Goal: Task Accomplishment & Management: Use online tool/utility

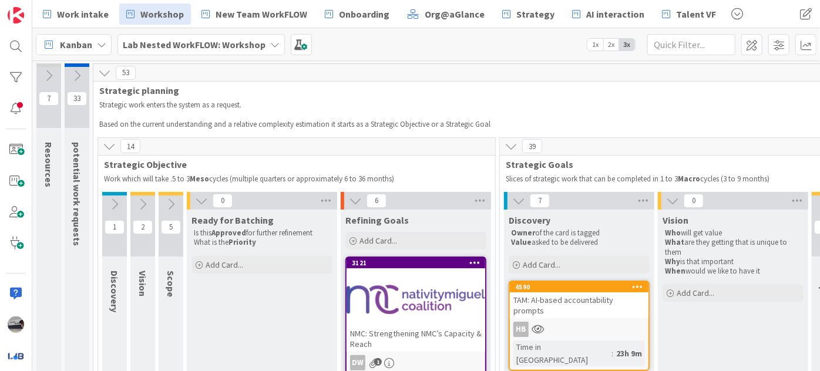
scroll to position [106, 822]
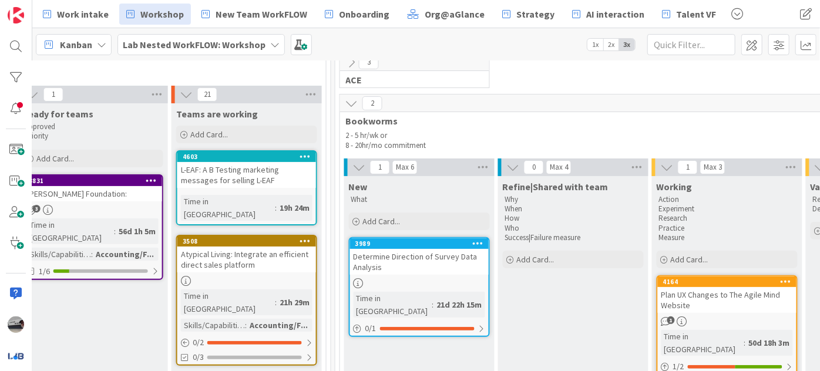
click at [234, 46] on b "Lab Nested WorkFLOW: Workshop" at bounding box center [194, 45] width 143 height 12
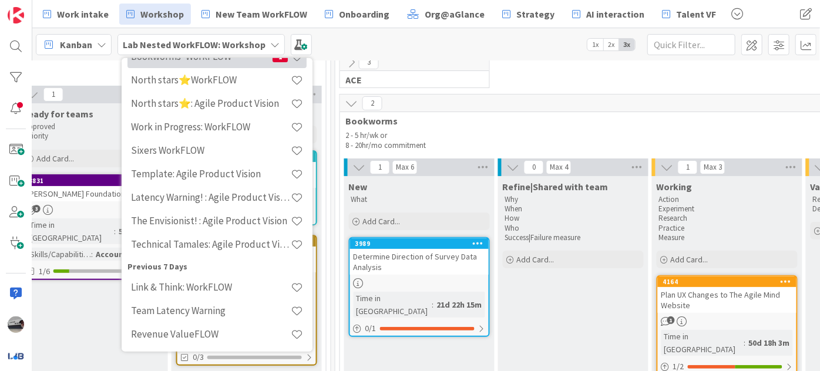
scroll to position [160, 0]
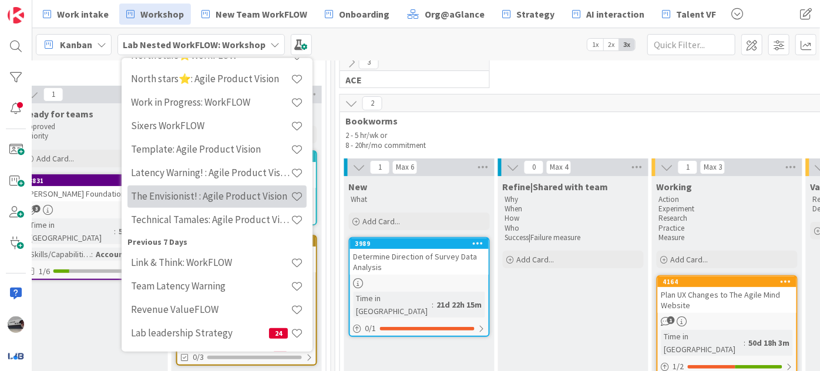
click at [186, 187] on div "The Envisionist! : Agile Product Vision" at bounding box center [216, 196] width 179 height 22
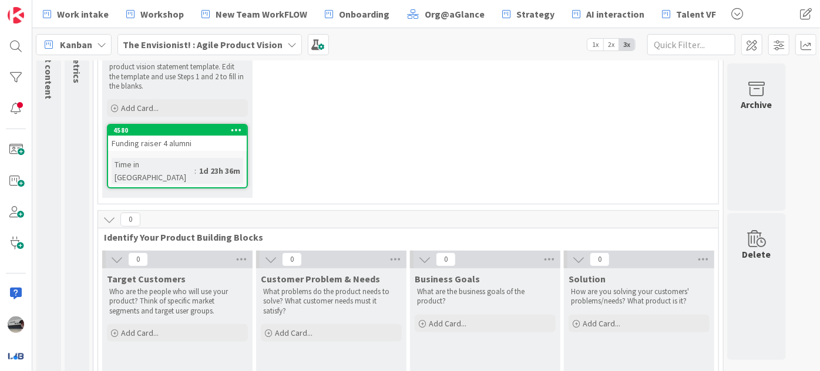
scroll to position [160, 0]
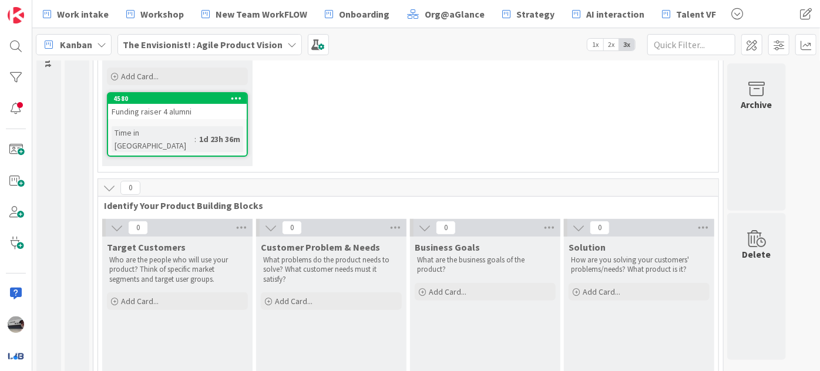
click at [166, 113] on div "Funding raiser 4 alumni" at bounding box center [177, 111] width 139 height 15
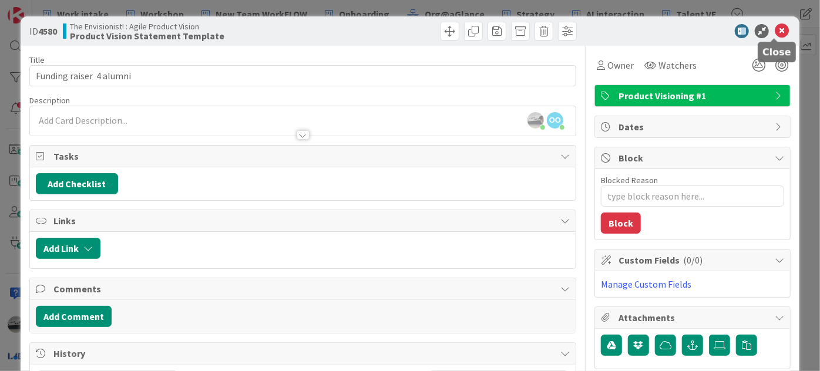
click at [775, 27] on icon at bounding box center [782, 31] width 14 height 14
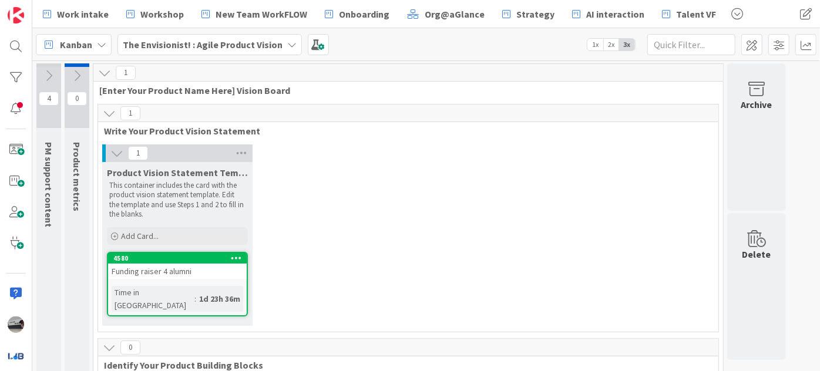
click at [50, 72] on icon at bounding box center [48, 75] width 13 height 13
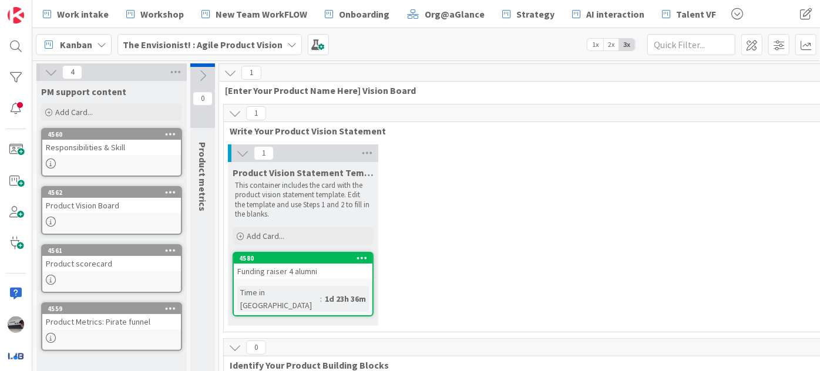
click at [219, 42] on b "The Envisionist! : Agile Product Vision" at bounding box center [203, 45] width 160 height 12
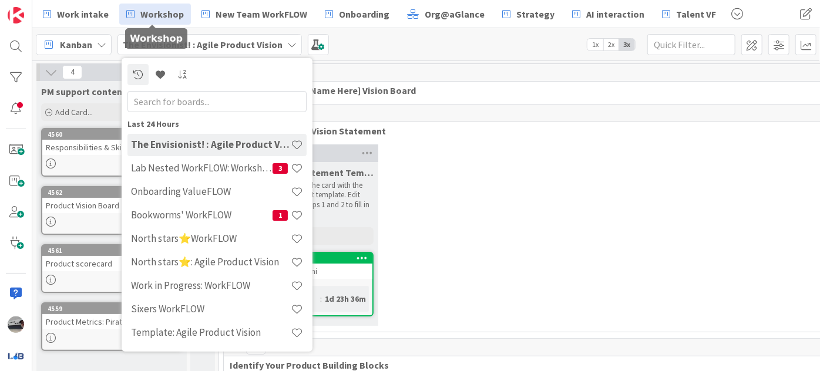
click at [149, 10] on span "Workshop" at bounding box center [161, 14] width 43 height 14
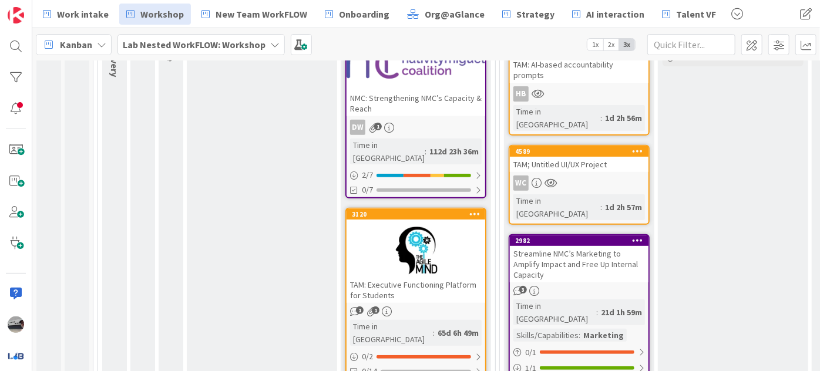
scroll to position [267, 0]
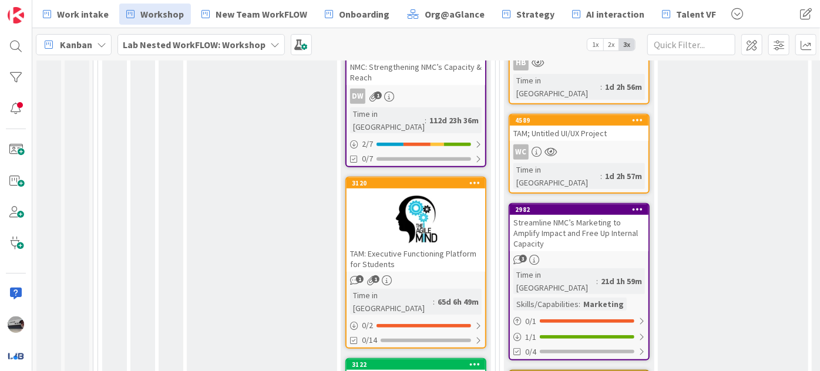
click at [370, 193] on div at bounding box center [416, 219] width 139 height 53
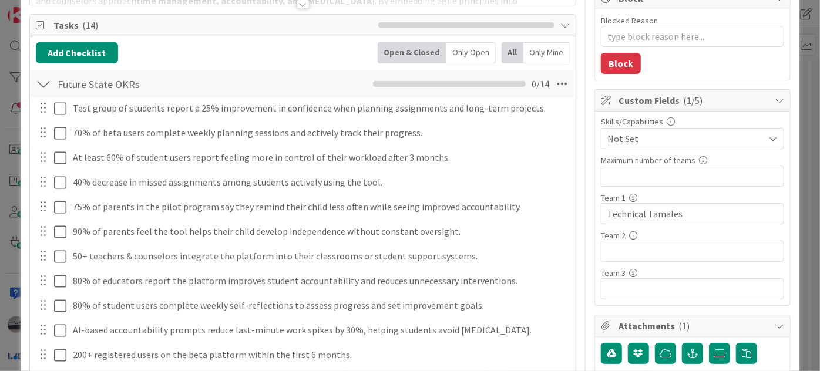
scroll to position [160, 0]
click at [626, 241] on input "text" at bounding box center [692, 251] width 183 height 21
click at [629, 281] on input "text" at bounding box center [692, 288] width 183 height 21
click at [625, 241] on input "text" at bounding box center [692, 251] width 183 height 21
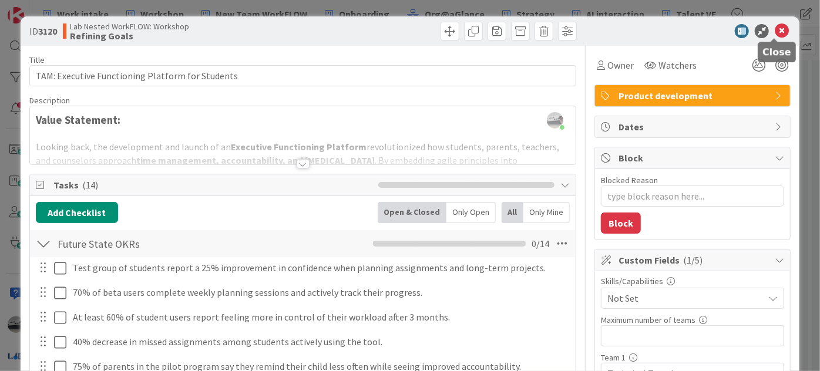
click at [776, 31] on icon at bounding box center [782, 31] width 14 height 14
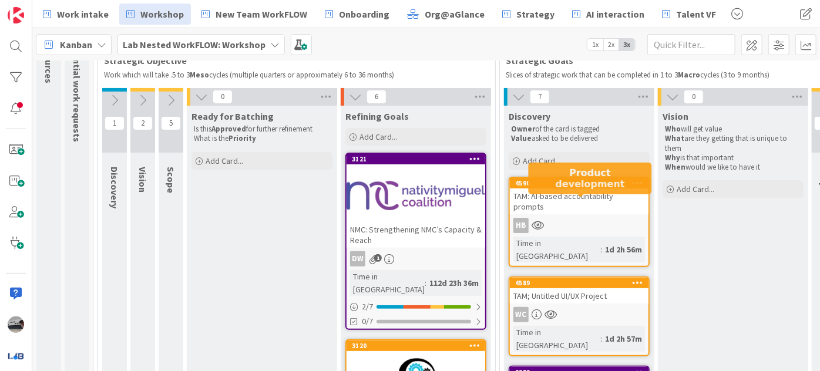
scroll to position [106, 0]
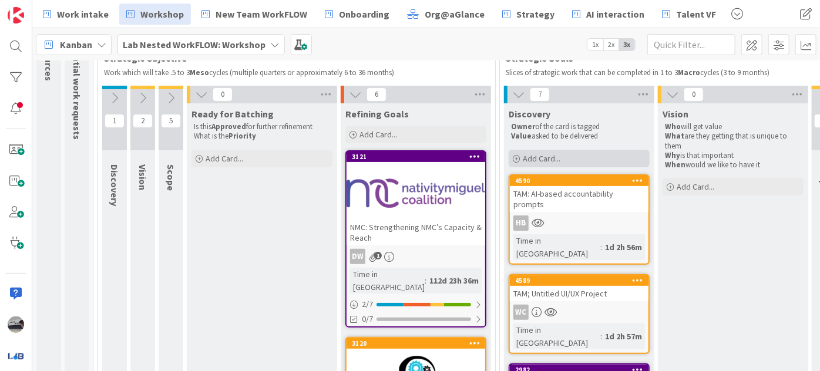
click at [543, 157] on span "Add Card..." at bounding box center [542, 158] width 38 height 11
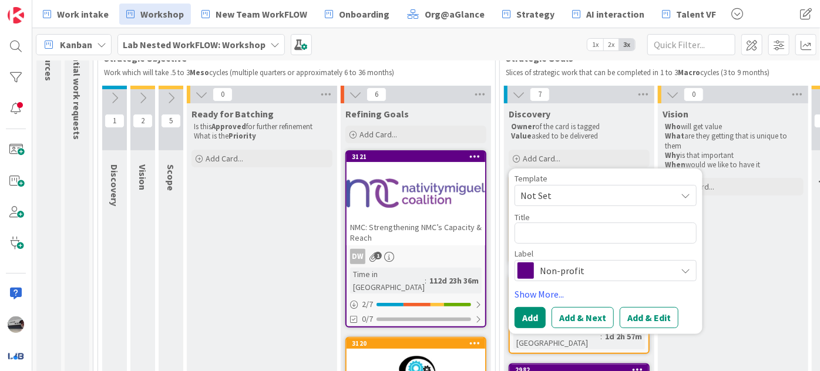
click at [640, 272] on span "Non-profit" at bounding box center [605, 271] width 130 height 16
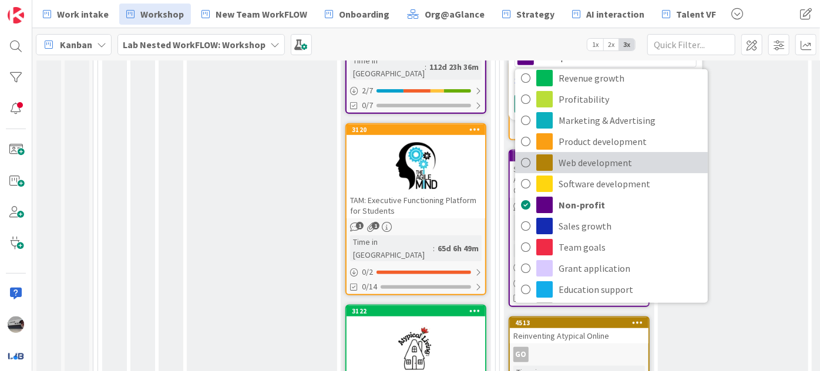
scroll to position [0, 0]
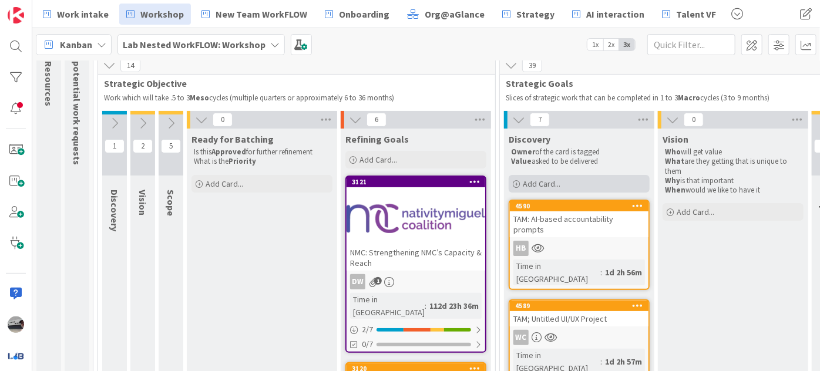
scroll to position [53, 0]
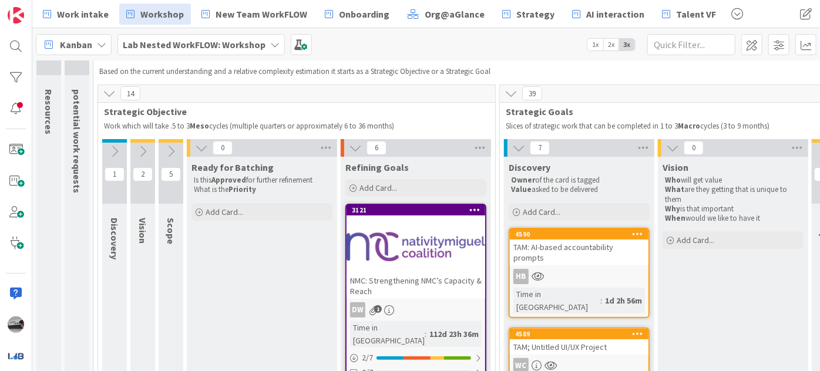
click at [534, 249] on div "TAM: AI-based accountability prompts" at bounding box center [579, 253] width 139 height 26
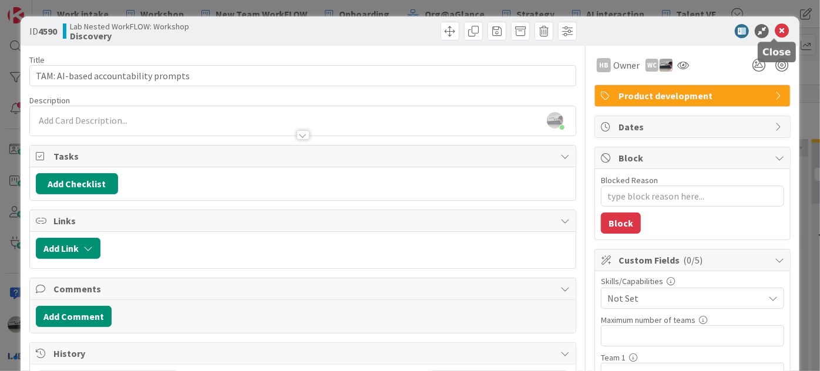
click at [775, 29] on icon at bounding box center [782, 31] width 14 height 14
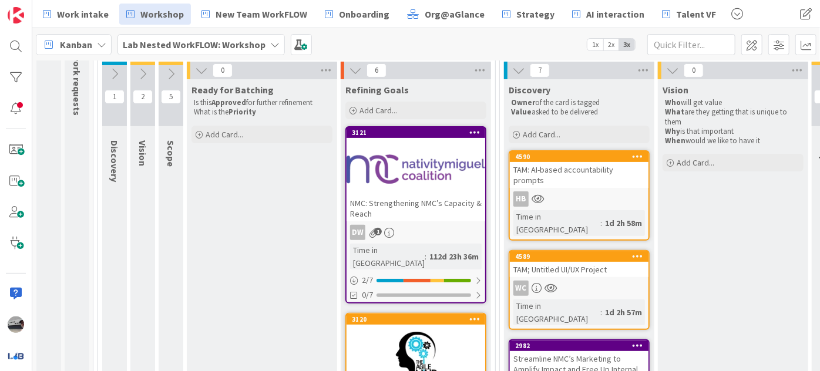
scroll to position [160, 0]
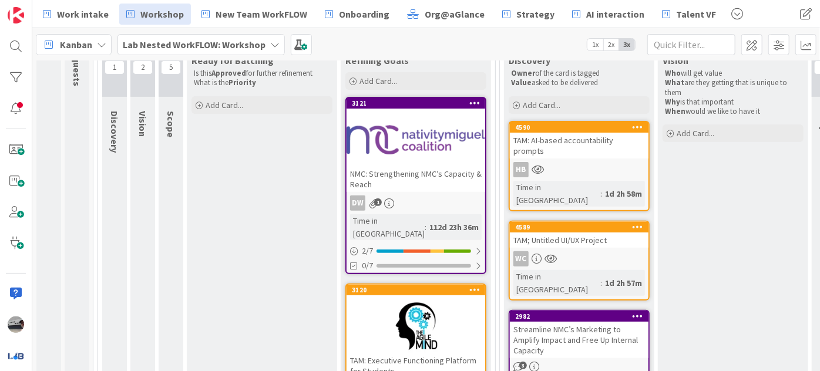
click at [556, 233] on div "TAM; Untitled UI/UX Project" at bounding box center [579, 240] width 139 height 15
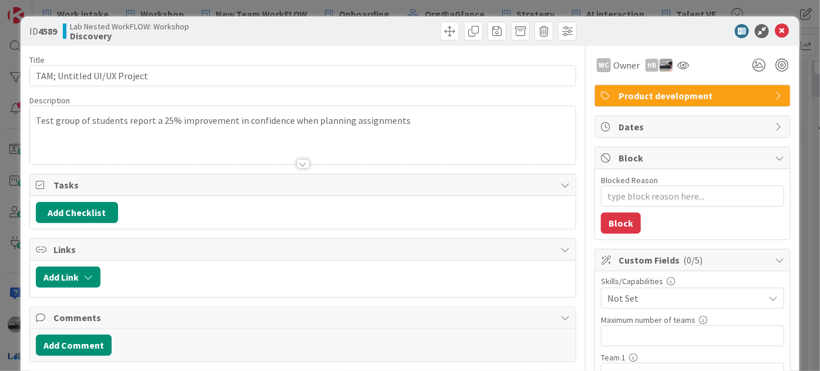
click at [700, 89] on span "Product development" at bounding box center [694, 96] width 150 height 14
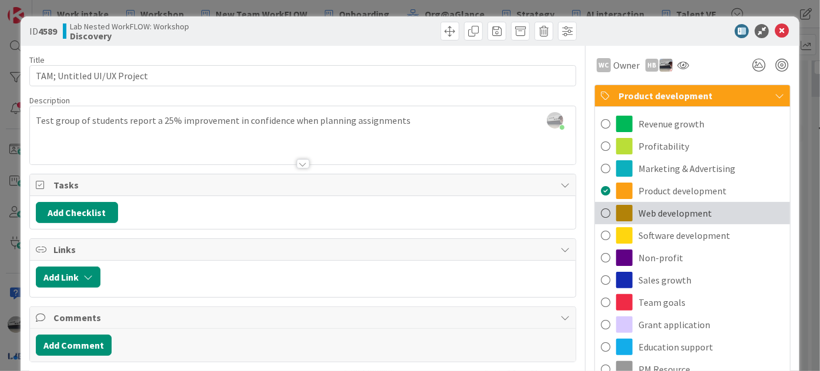
click at [730, 214] on div "Web development" at bounding box center [692, 213] width 195 height 22
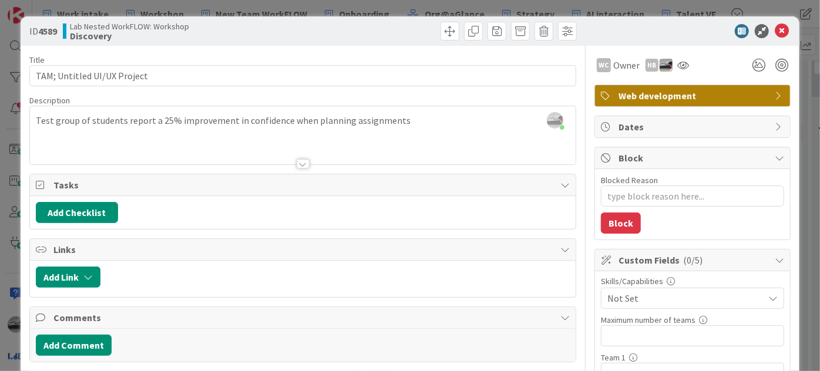
click at [762, 90] on div "Web development" at bounding box center [692, 95] width 195 height 21
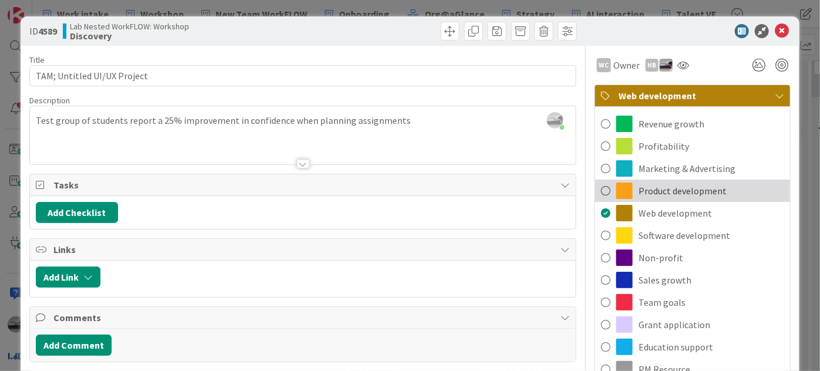
click at [684, 190] on span "Product development" at bounding box center [682, 191] width 88 height 14
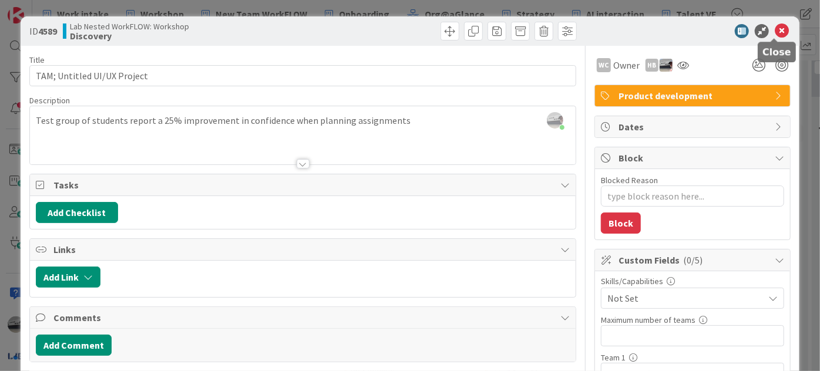
click at [777, 32] on icon at bounding box center [782, 31] width 14 height 14
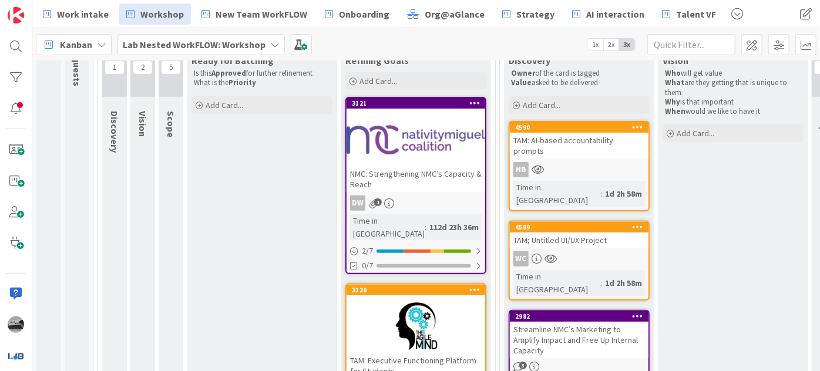
click at [191, 42] on b "Lab Nested WorkFLOW: Workshop" at bounding box center [194, 45] width 143 height 12
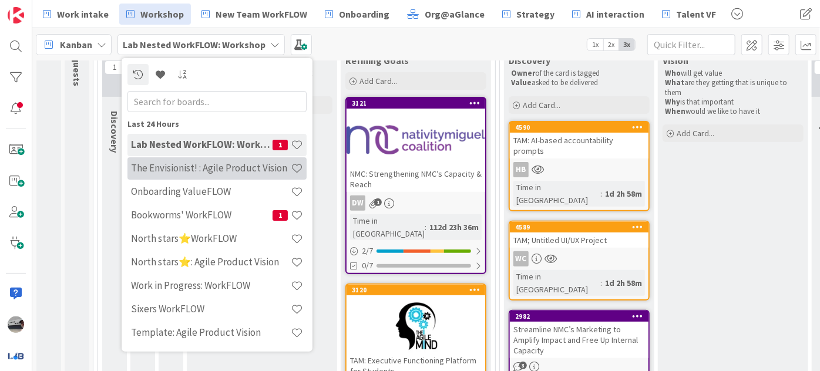
click at [210, 169] on h4 "The Envisionist! : Agile Product Vision" at bounding box center [211, 168] width 160 height 12
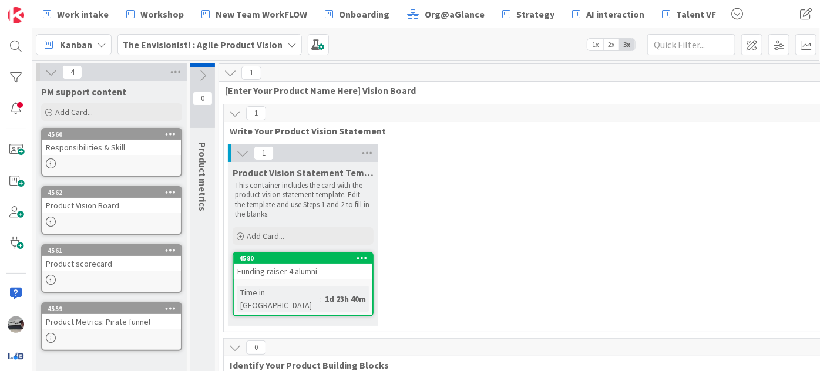
click at [227, 73] on icon at bounding box center [230, 72] width 13 height 13
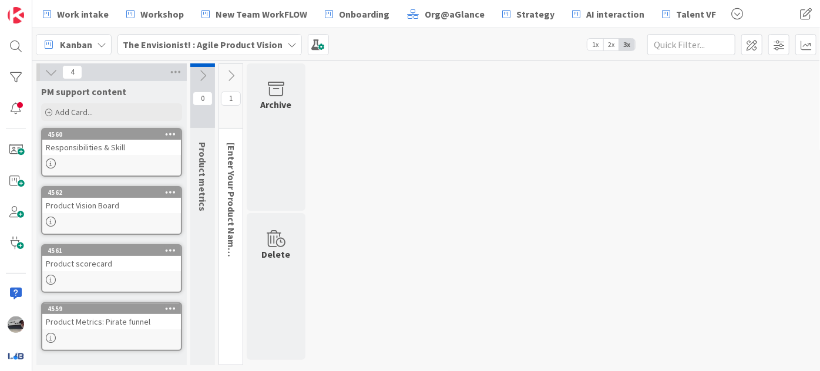
click at [234, 73] on icon at bounding box center [230, 75] width 13 height 13
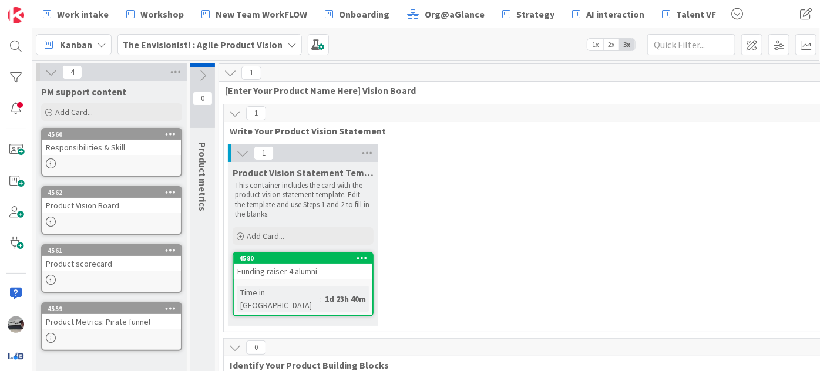
click at [236, 112] on icon at bounding box center [234, 113] width 13 height 13
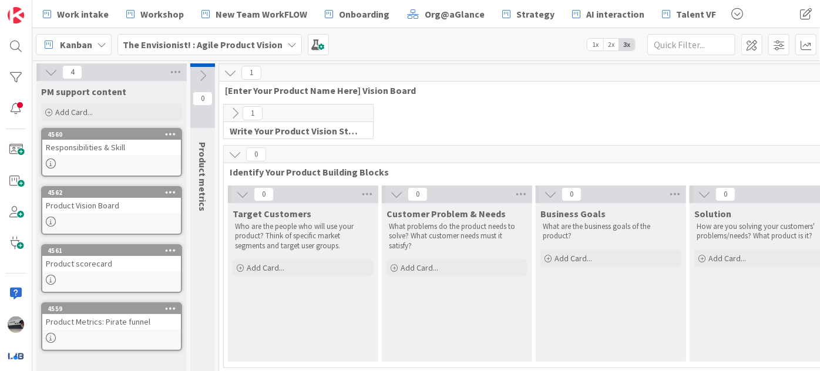
click at [234, 151] on icon at bounding box center [234, 154] width 13 height 13
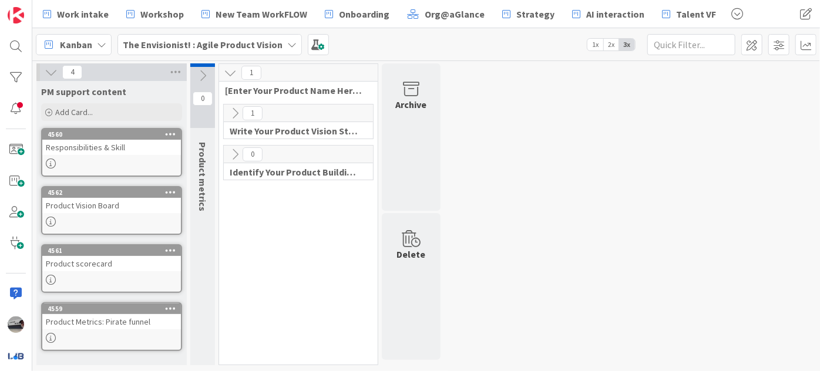
click at [233, 69] on icon at bounding box center [230, 72] width 13 height 13
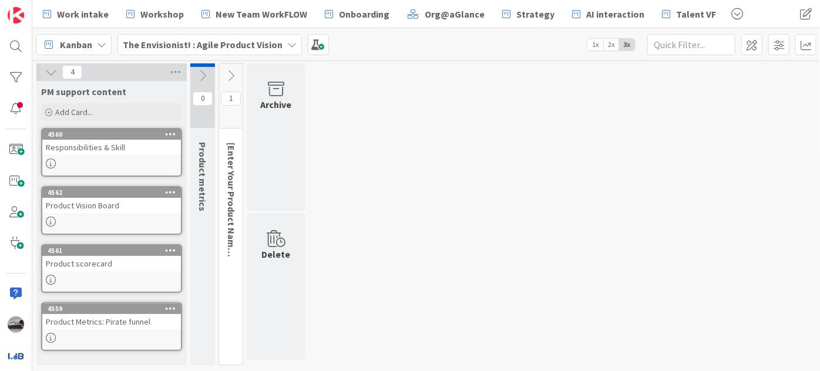
click at [42, 70] on div "4" at bounding box center [111, 72] width 150 height 18
click at [48, 73] on icon at bounding box center [51, 72] width 13 height 13
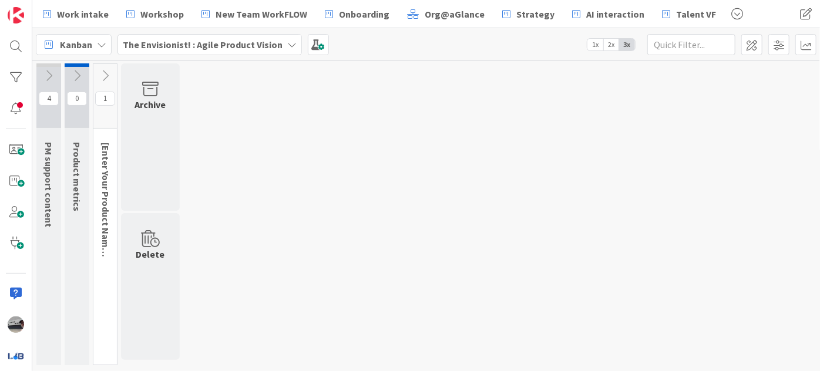
click at [51, 69] on icon at bounding box center [48, 75] width 13 height 13
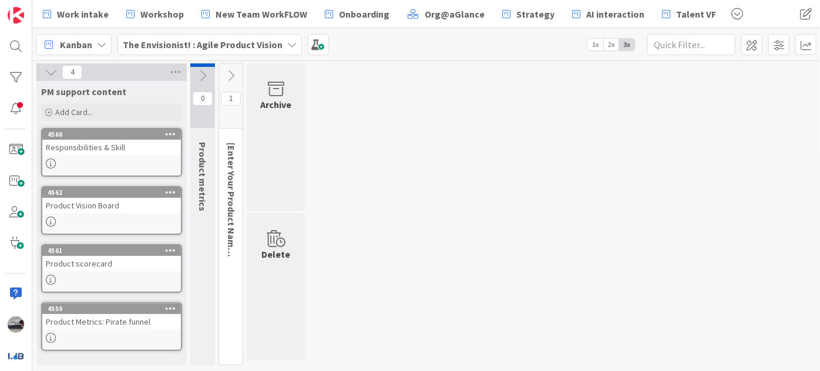
click at [55, 70] on icon at bounding box center [51, 72] width 13 height 13
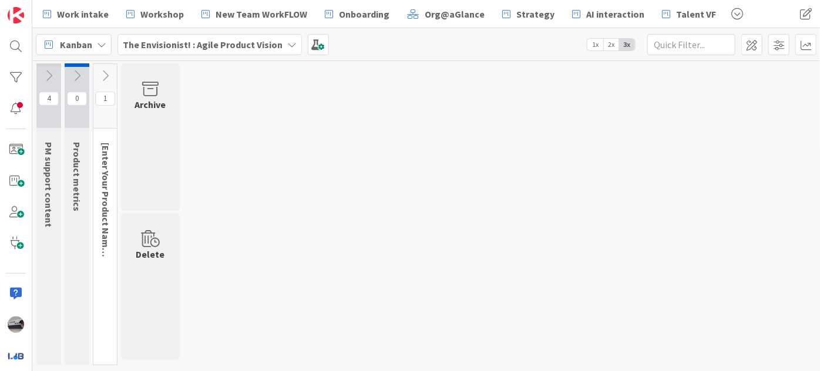
click at [75, 71] on icon at bounding box center [76, 75] width 13 height 13
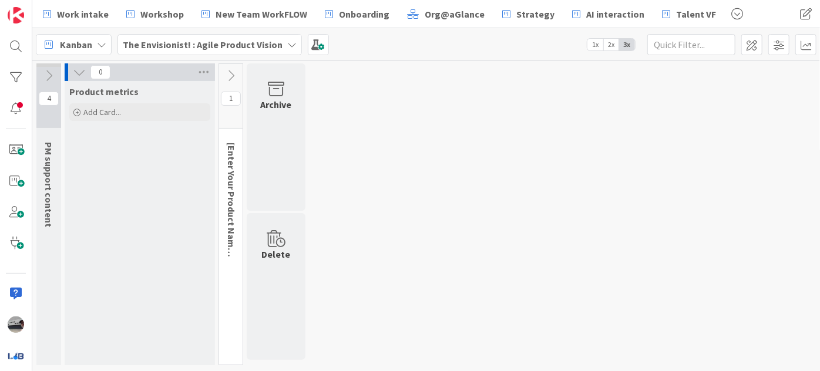
click at [81, 69] on icon at bounding box center [79, 72] width 13 height 13
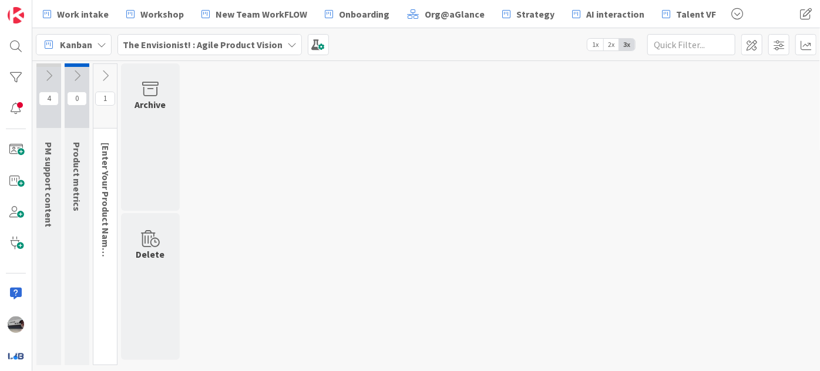
click at [110, 70] on icon at bounding box center [105, 75] width 13 height 13
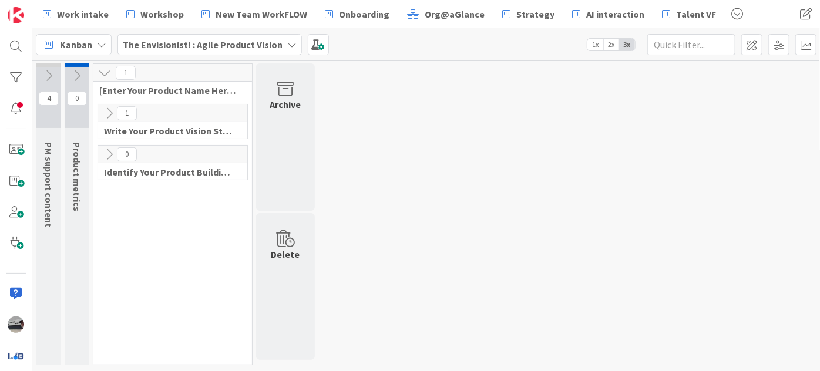
click at [211, 175] on span "Identify Your Product Building Blocks" at bounding box center [168, 172] width 129 height 12
click at [109, 152] on icon at bounding box center [109, 154] width 13 height 13
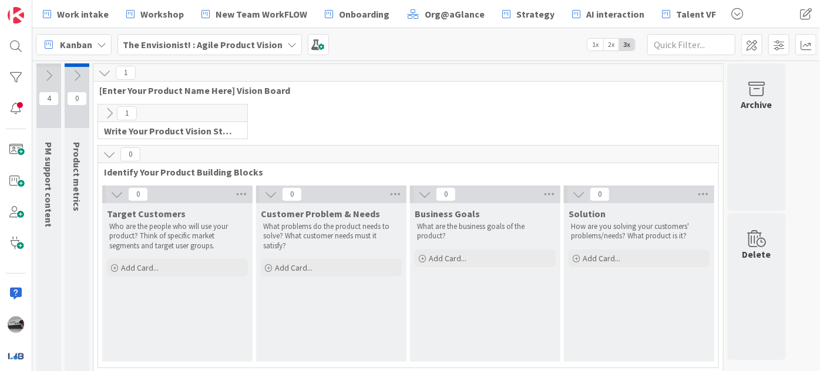
click at [109, 110] on icon at bounding box center [109, 113] width 13 height 13
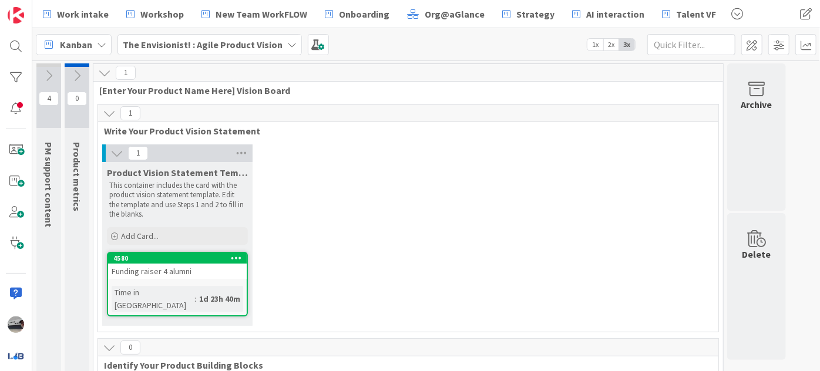
click at [203, 270] on div "Funding raiser 4 alumni" at bounding box center [177, 271] width 139 height 15
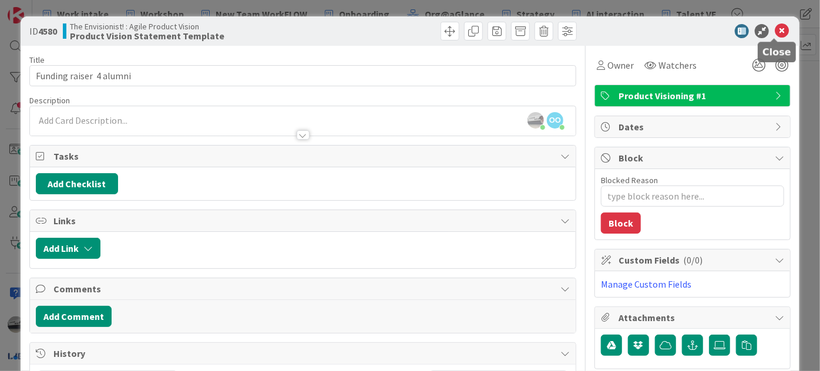
click at [778, 33] on icon at bounding box center [782, 31] width 14 height 14
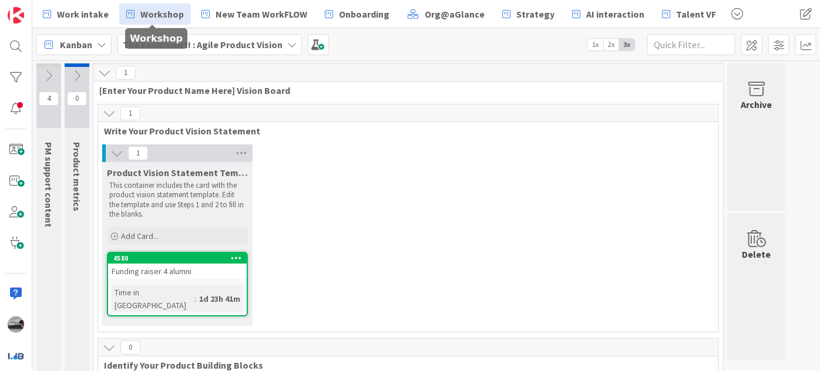
click at [162, 15] on span "Workshop" at bounding box center [161, 14] width 43 height 14
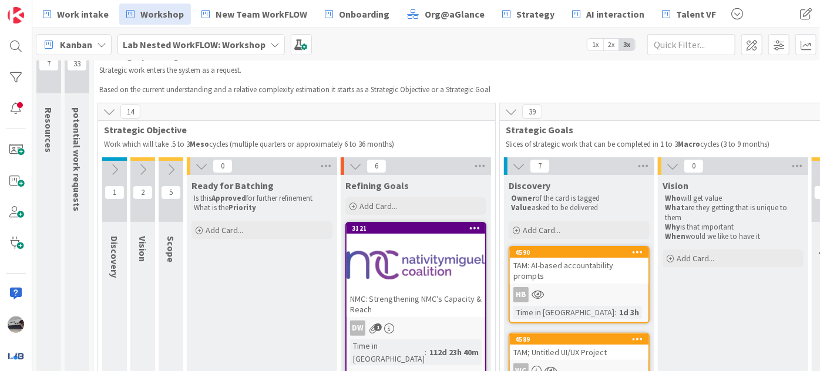
scroll to position [53, 0]
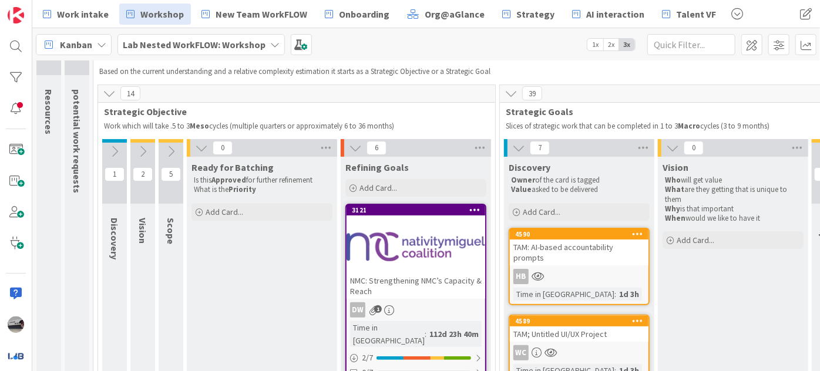
click at [410, 230] on div at bounding box center [416, 246] width 139 height 53
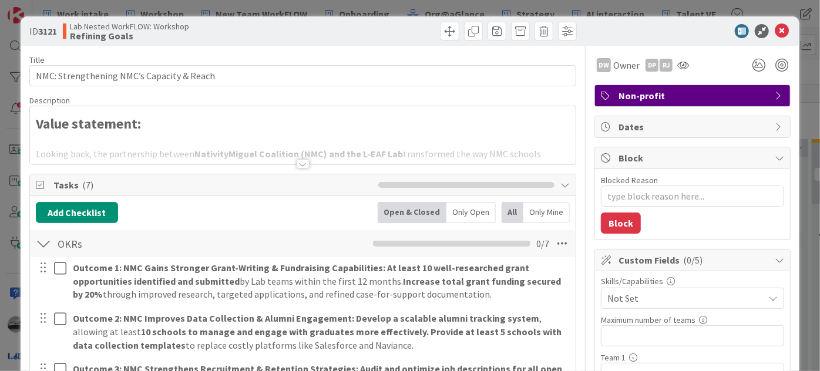
click at [297, 164] on div at bounding box center [303, 163] width 13 height 9
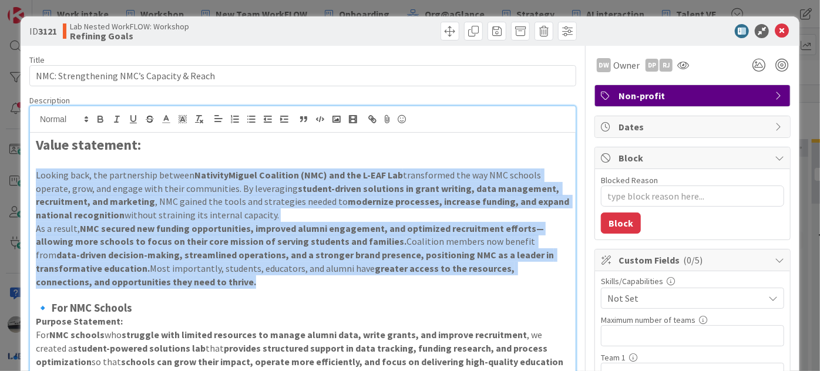
drag, startPoint x: 192, startPoint y: 281, endPoint x: 33, endPoint y: 169, distance: 194.6
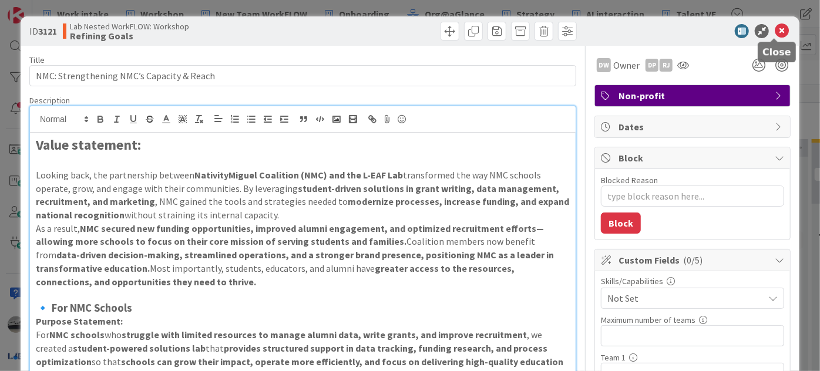
click at [775, 28] on icon at bounding box center [782, 31] width 14 height 14
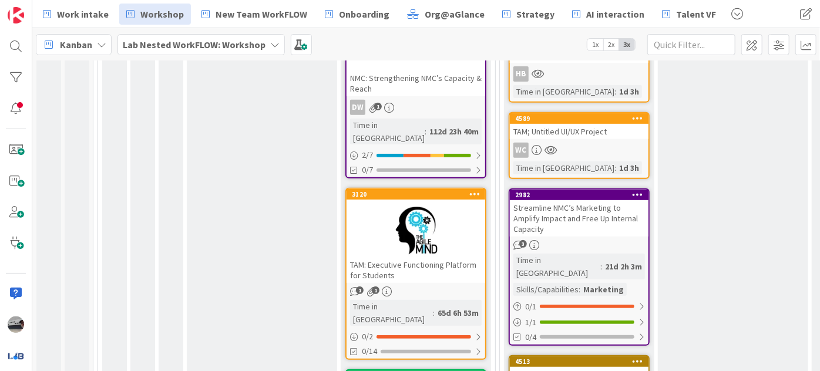
scroll to position [270, 0]
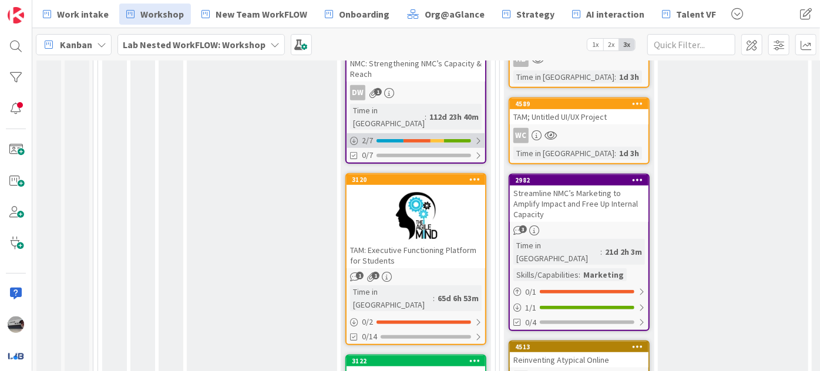
click at [481, 136] on div at bounding box center [478, 140] width 7 height 9
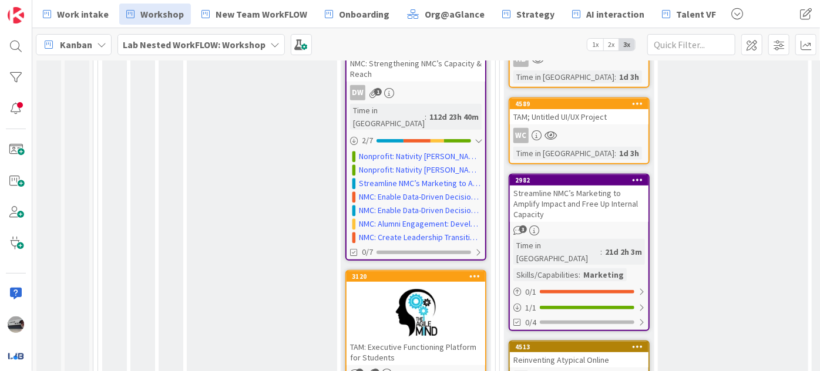
click at [572, 109] on div "TAM; Untitled UI/UX Project" at bounding box center [579, 116] width 139 height 15
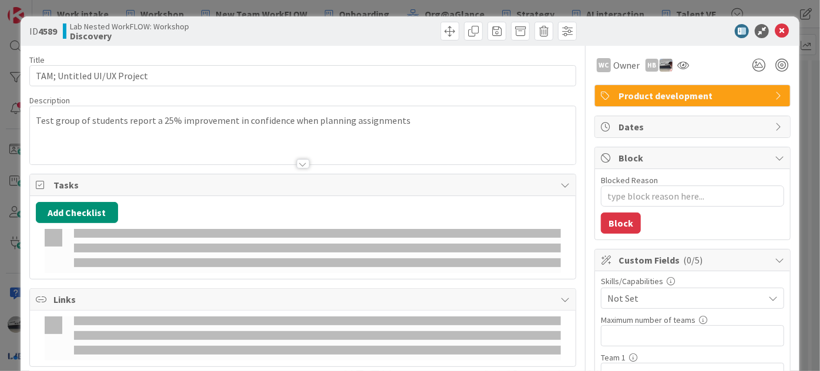
type textarea "x"
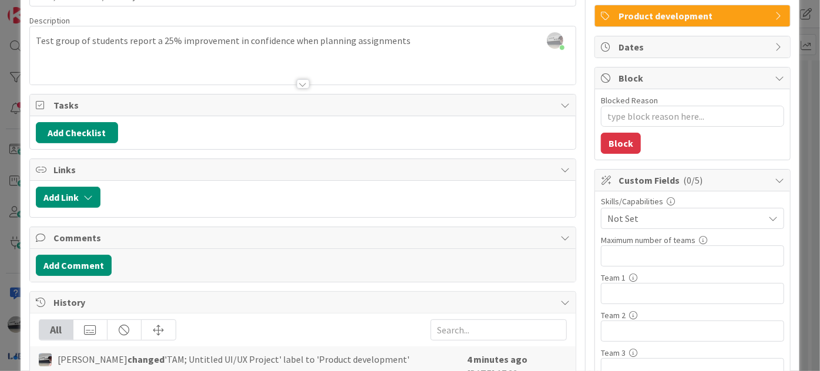
scroll to position [106, 0]
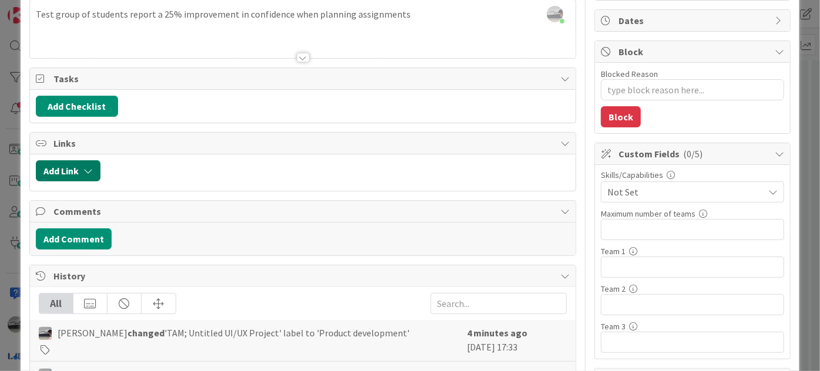
click at [92, 170] on icon "button" at bounding box center [87, 170] width 9 height 9
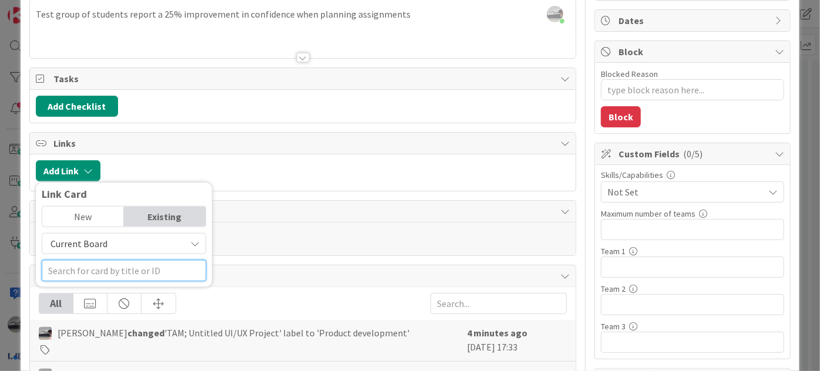
click at [139, 268] on input "text" at bounding box center [124, 270] width 164 height 21
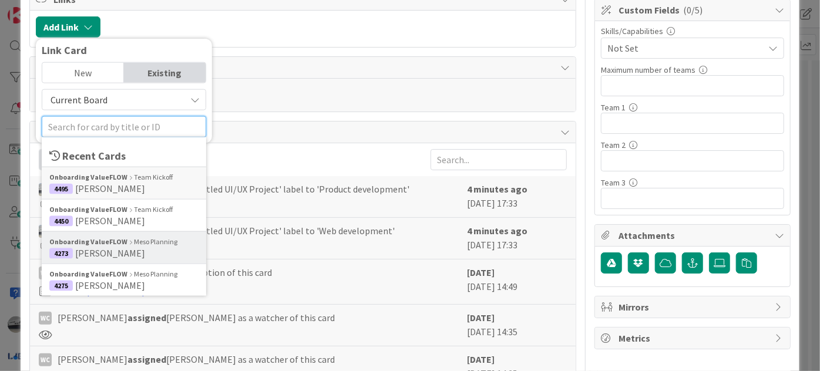
scroll to position [267, 0]
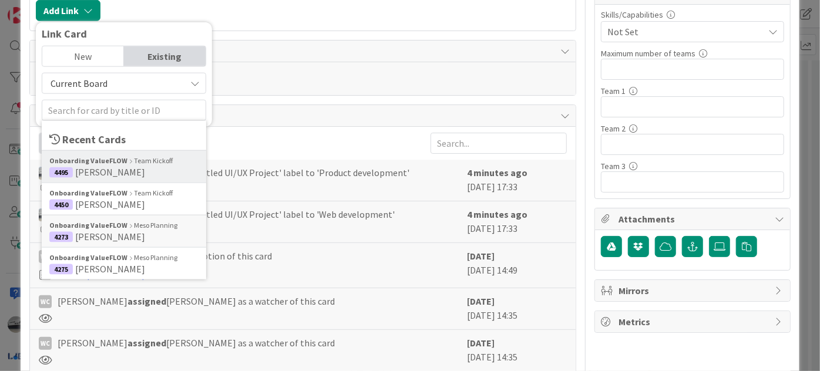
click at [113, 166] on span "[PERSON_NAME]" at bounding box center [110, 172] width 70 height 12
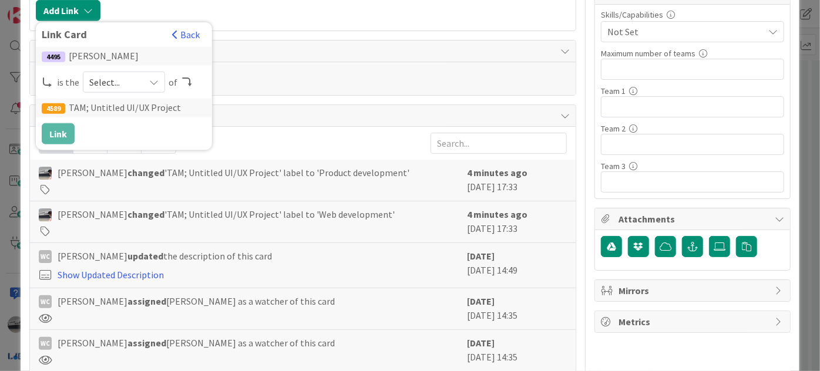
click at [144, 82] on div "Select..." at bounding box center [124, 82] width 82 height 21
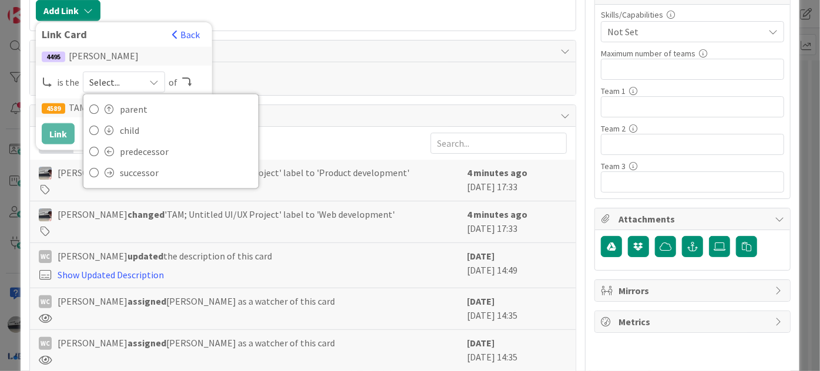
click at [363, 13] on div at bounding box center [337, 10] width 463 height 21
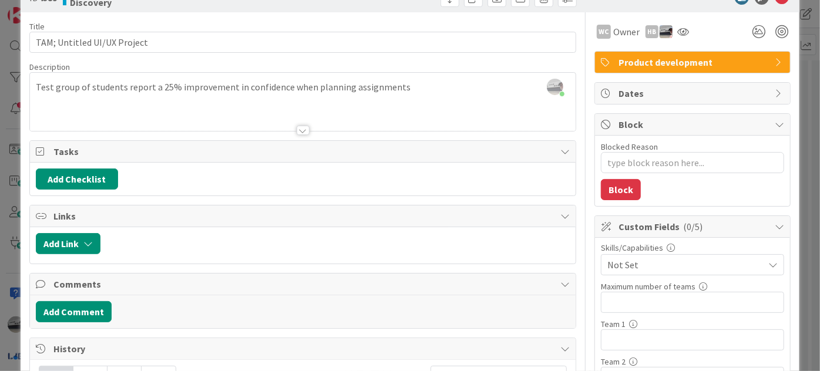
scroll to position [0, 0]
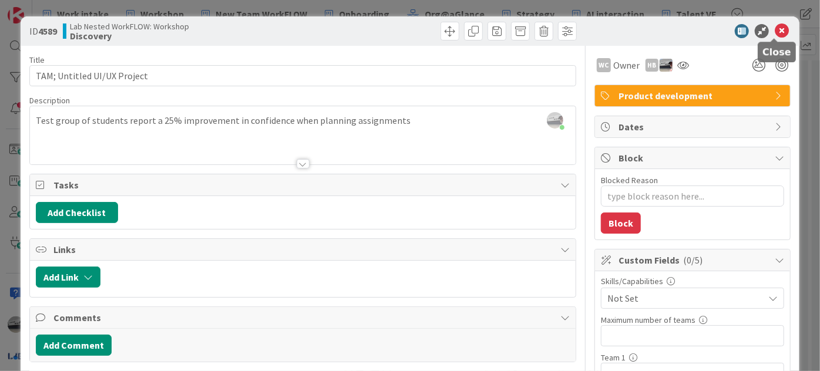
click at [775, 28] on icon at bounding box center [782, 31] width 14 height 14
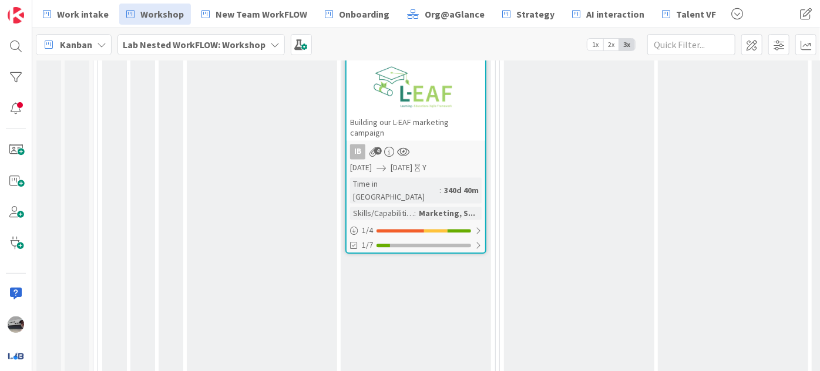
scroll to position [1261, 0]
